Goal: Transaction & Acquisition: Purchase product/service

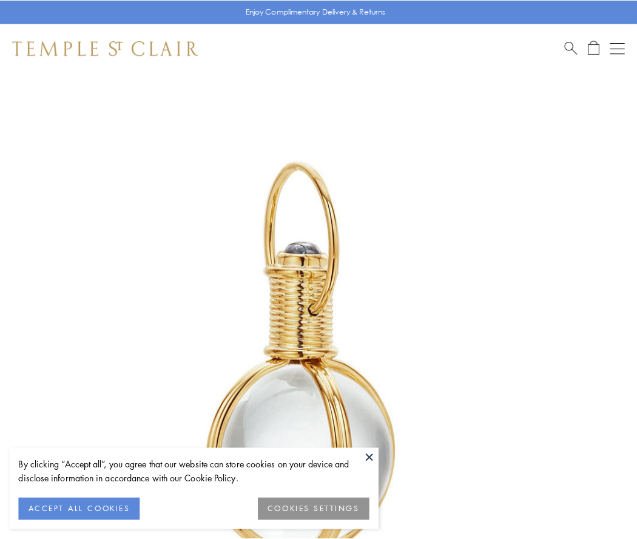
scroll to position [317, 0]
